Goal: Task Accomplishment & Management: Manage account settings

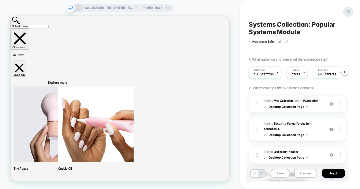
click at [350, 13] on icon at bounding box center [348, 11] width 7 height 7
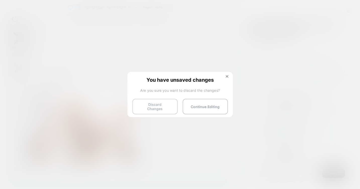
click at [161, 104] on button "Discard Changes" at bounding box center [155, 107] width 45 height 16
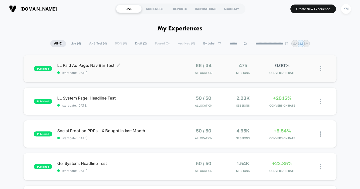
click at [95, 65] on span "LL Paid Ad Page: Nav Bar Test Click to edit experience details" at bounding box center [118, 65] width 123 height 5
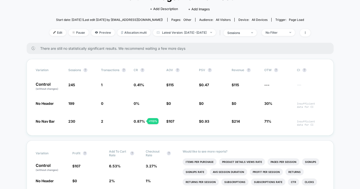
scroll to position [38, 0]
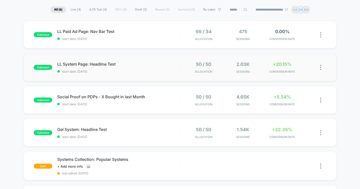
scroll to position [34, 0]
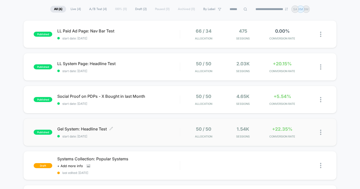
click at [91, 127] on span "Gel System: Headline Test Click to edit experience details" at bounding box center [118, 129] width 123 height 5
